Goal: Find specific fact: Find contact information

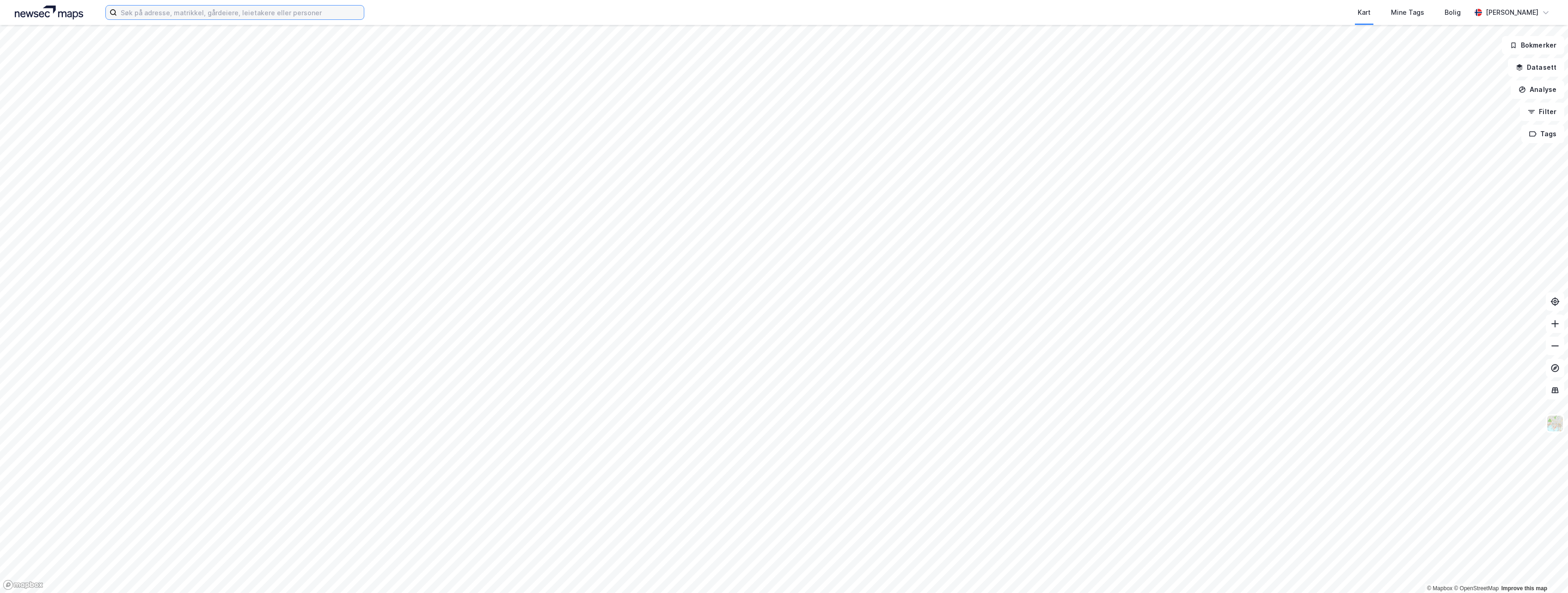
click at [209, 14] on input at bounding box center [240, 13] width 247 height 14
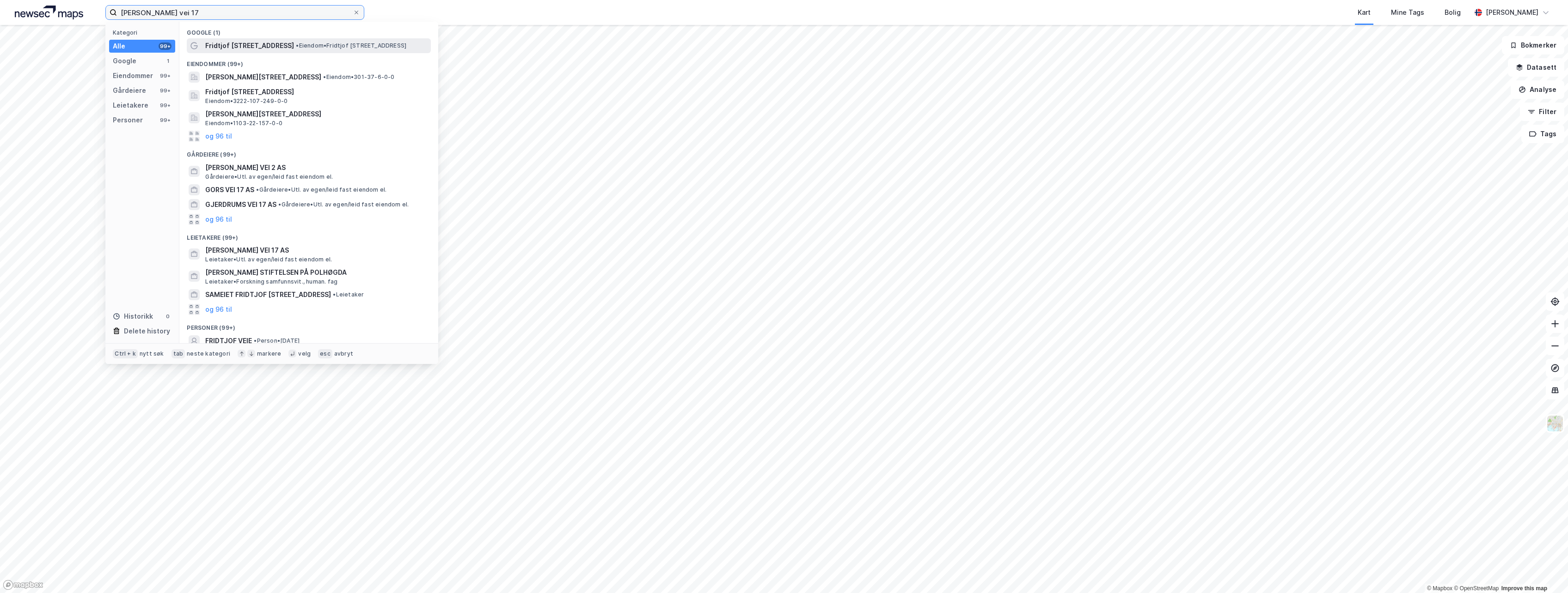
type input "[PERSON_NAME] vei 17"
click at [263, 50] on span "Fridtjof [STREET_ADDRESS]" at bounding box center [249, 45] width 89 height 11
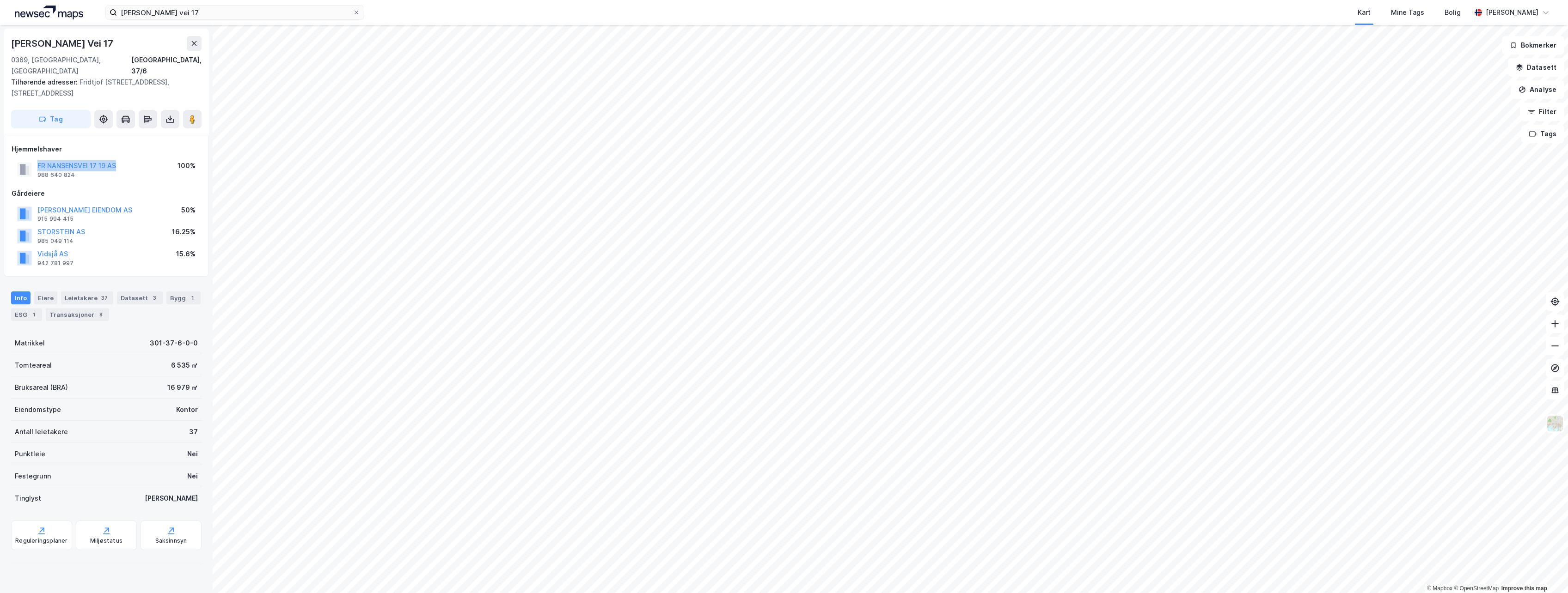
drag, startPoint x: 135, startPoint y: 155, endPoint x: 34, endPoint y: 157, distance: 101.0
click at [34, 158] on div "FR NANSENSVEI 17 19 AS 988 640 824 100%" at bounding box center [107, 169] width 190 height 22
copy button "FR NANSENSVEI 17 19 AS"
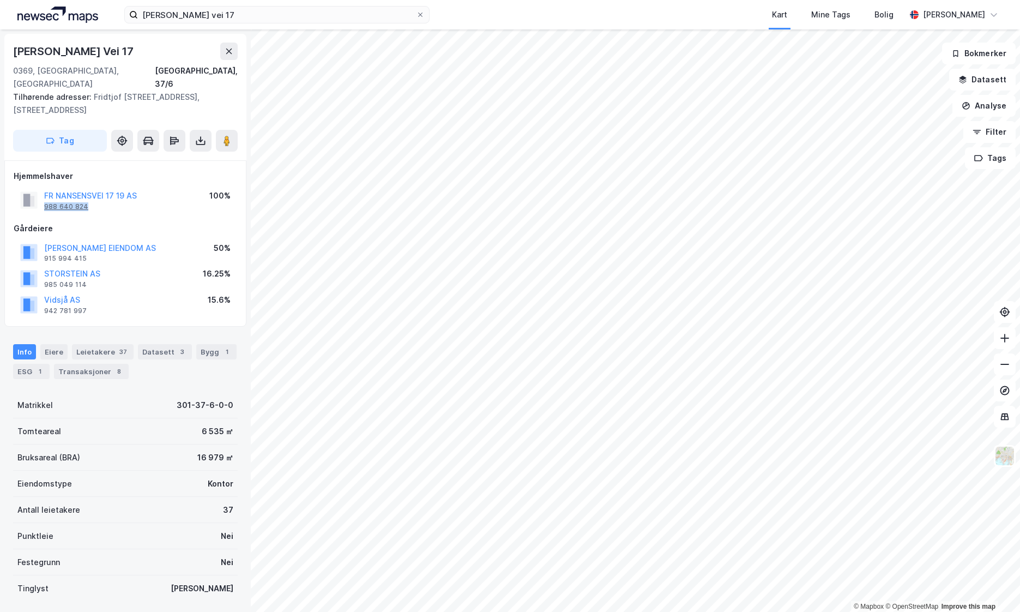
drag, startPoint x: 93, startPoint y: 194, endPoint x: 44, endPoint y: 194, distance: 48.5
click at [44, 194] on div "FR NANSENSVEI 17 19 AS 988 640 824" at bounding box center [90, 200] width 93 height 22
copy div "988 640 824"
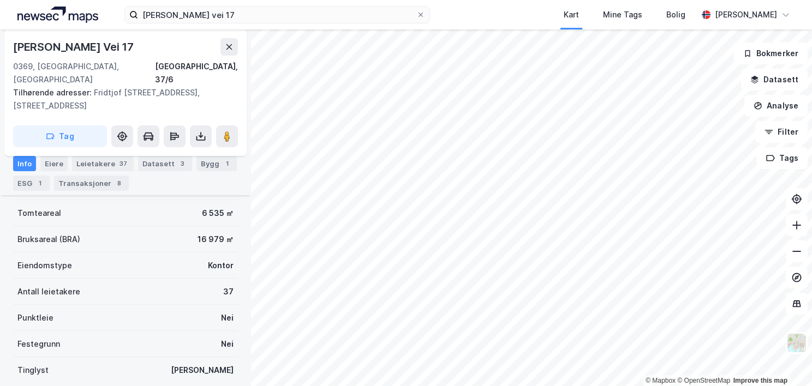
scroll to position [164, 0]
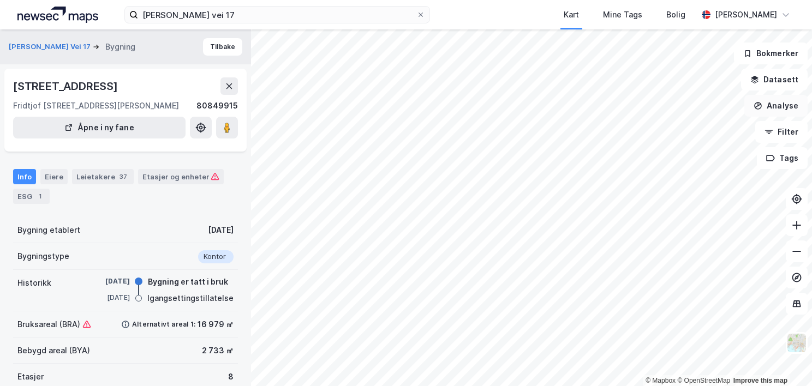
scroll to position [70, 0]
